Goal: Information Seeking & Learning: Learn about a topic

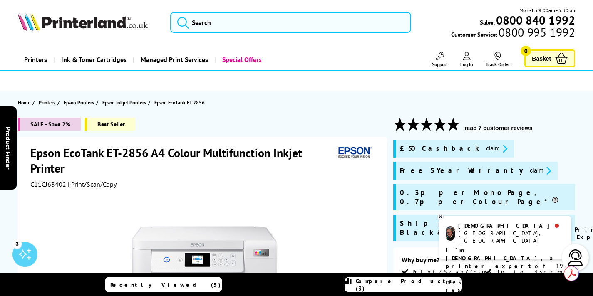
click at [440, 216] on icon at bounding box center [440, 217] width 5 height 6
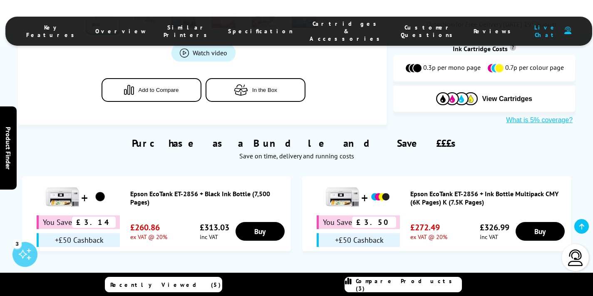
scroll to position [647, 0]
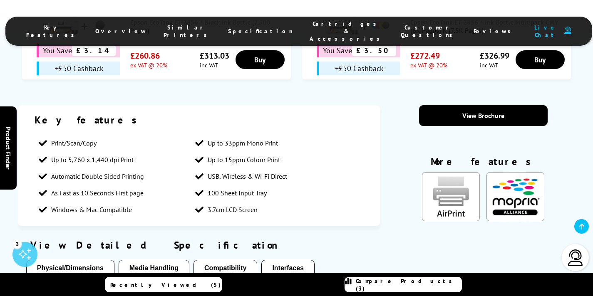
click at [331, 185] on li "100 Sheet Input Tray" at bounding box center [269, 193] width 157 height 17
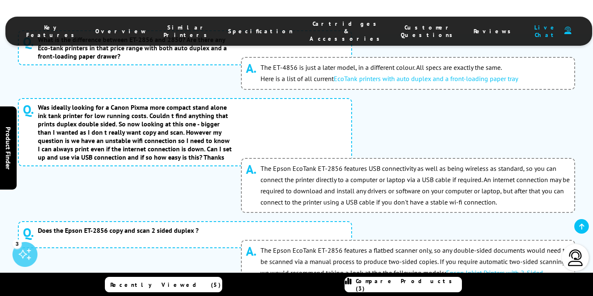
scroll to position [4556, 0]
drag, startPoint x: 509, startPoint y: 82, endPoint x: 313, endPoint y: 84, distance: 196.1
copy p "Epson EcoTank ET-2856 is only able to handle media up to 300gsm."
